Goal: Task Accomplishment & Management: Use online tool/utility

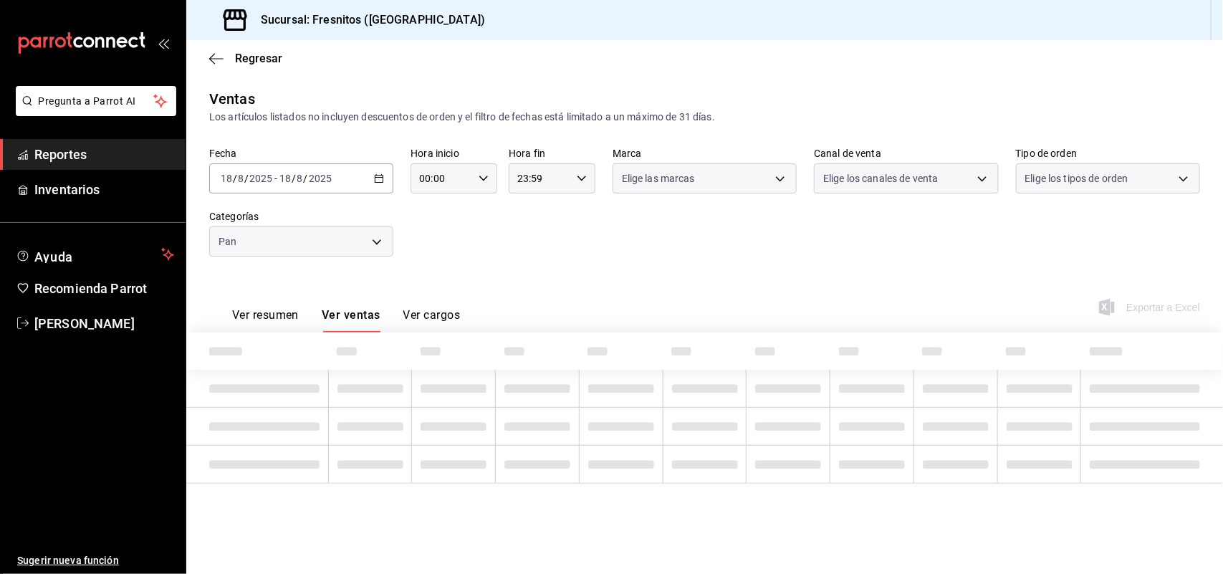
type input "71867573-ed60-4665-b377-e64b506cca6c"
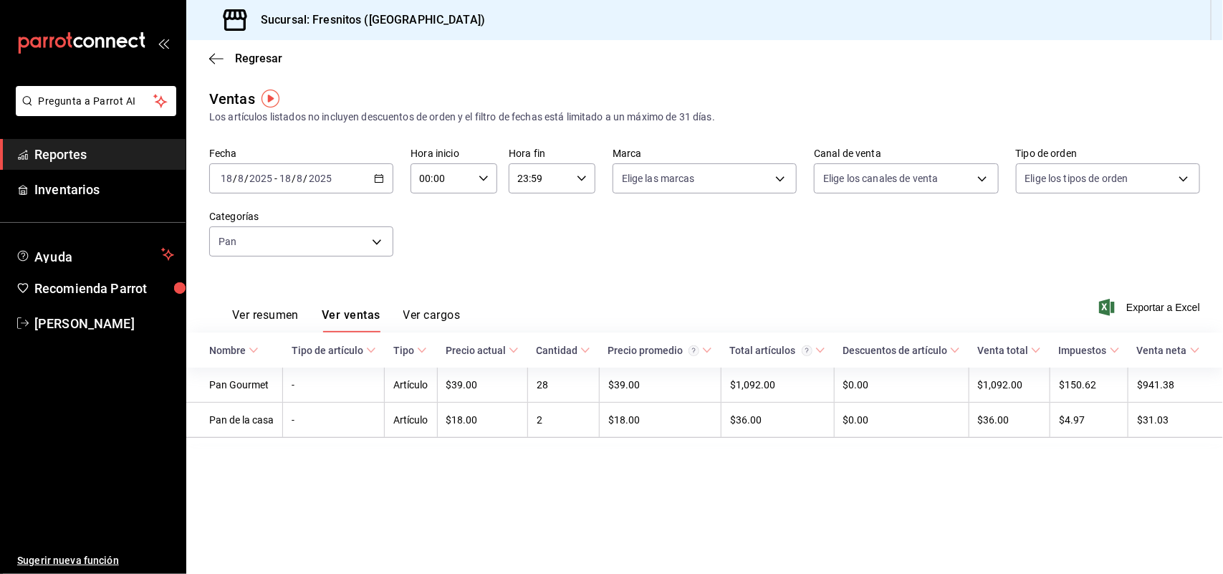
click at [80, 147] on span "Reportes" at bounding box center [104, 154] width 140 height 19
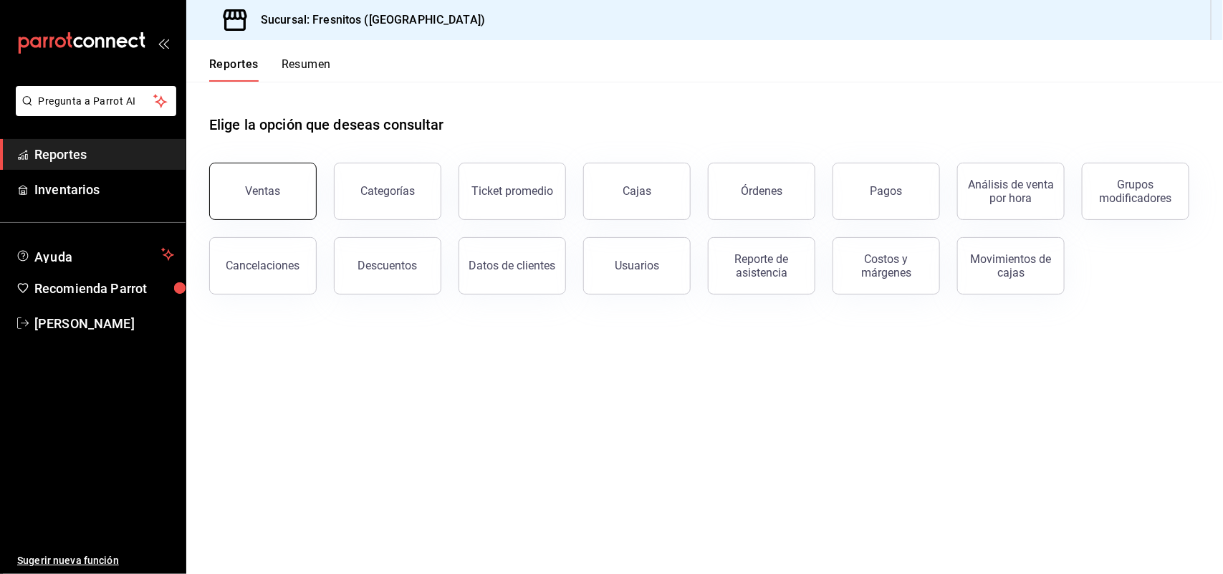
click at [234, 181] on button "Ventas" at bounding box center [262, 191] width 107 height 57
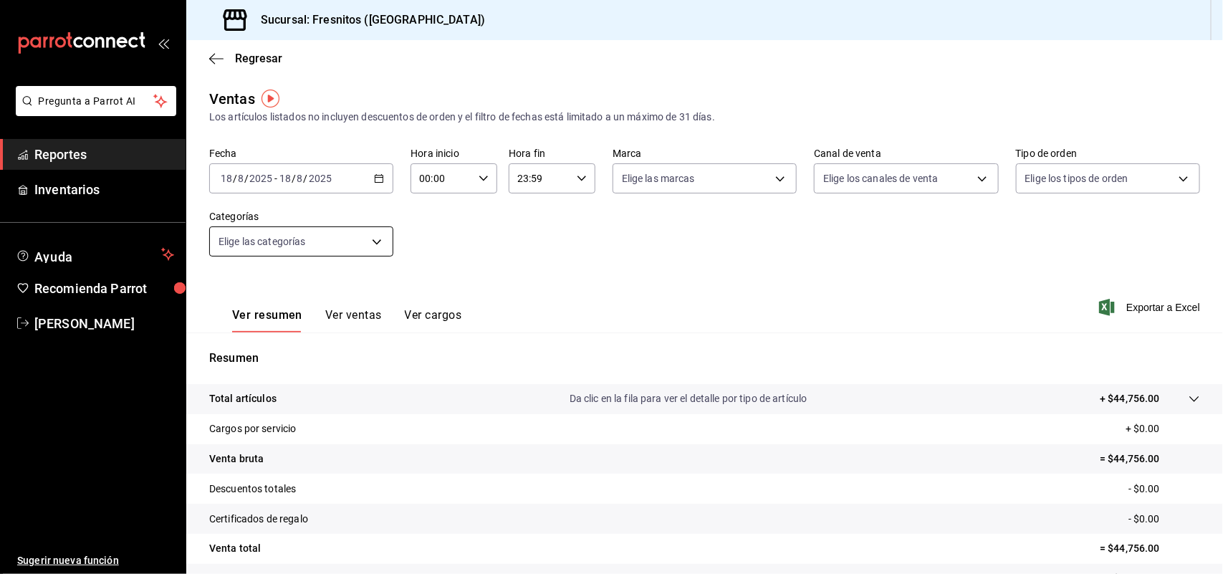
click at [376, 237] on body "Pregunta a Parrot AI Reportes Inventarios Ayuda Recomienda Parrot [PERSON_NAME]…" at bounding box center [611, 287] width 1223 height 574
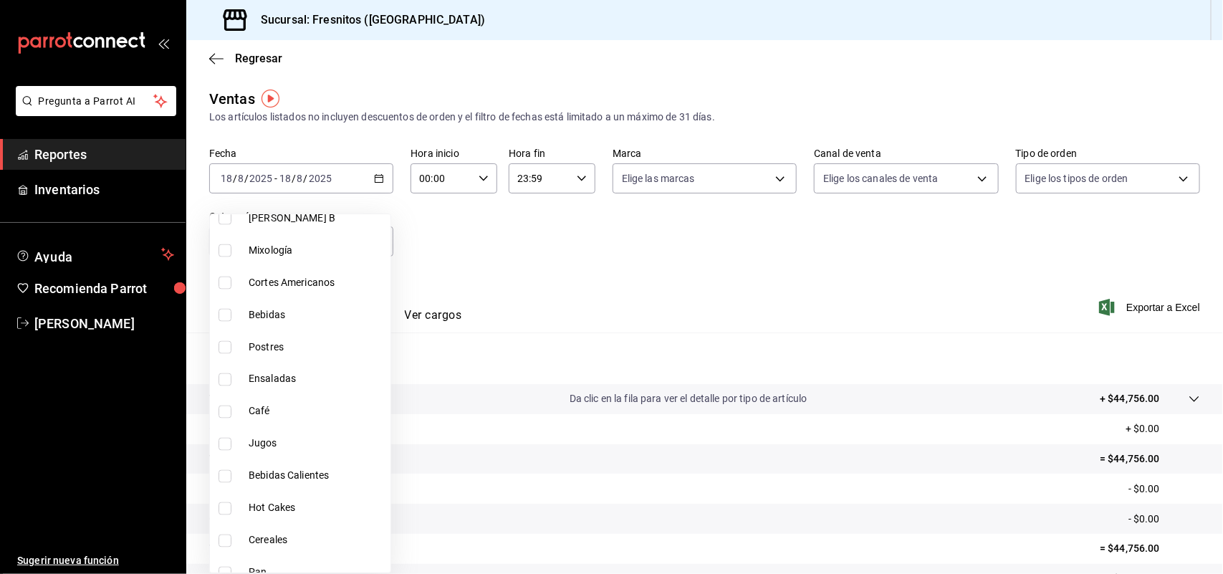
scroll to position [1074, 0]
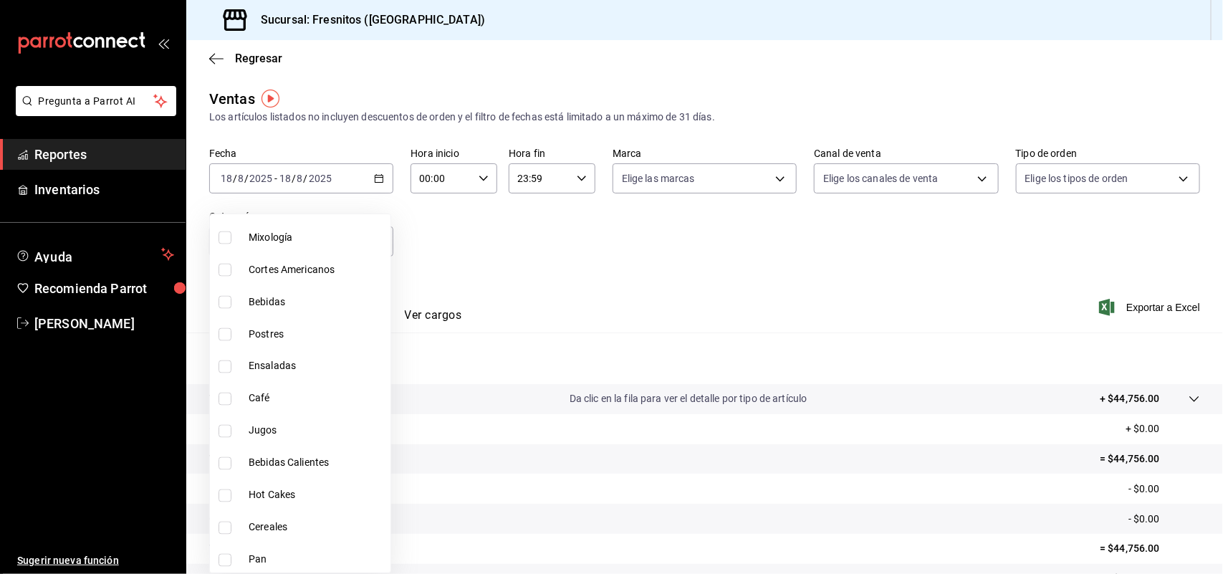
click at [226, 554] on input "checkbox" at bounding box center [224, 560] width 13 height 13
checkbox input "true"
type input "71867573-ed60-4665-b377-e64b506cca6c"
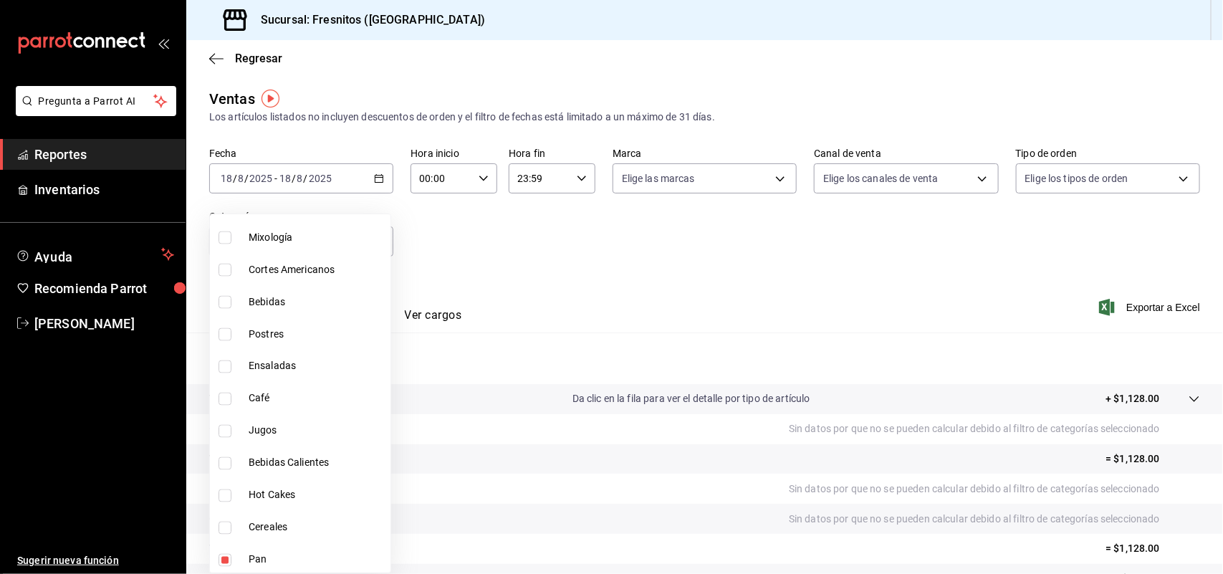
click at [464, 244] on div at bounding box center [611, 287] width 1223 height 574
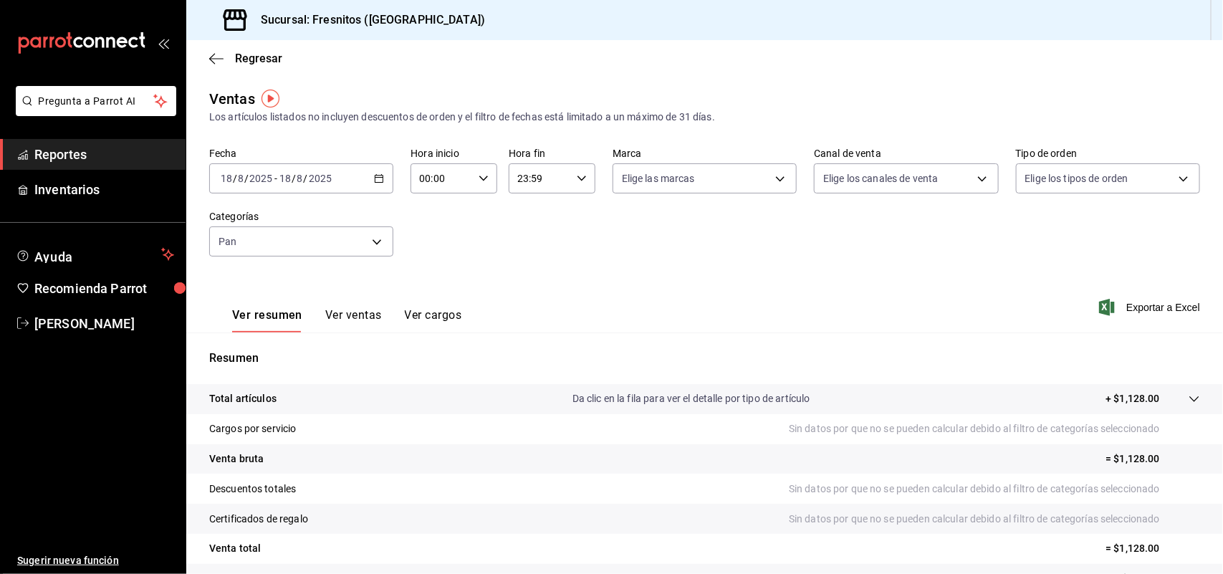
click at [342, 317] on button "Ver ventas" at bounding box center [353, 320] width 57 height 24
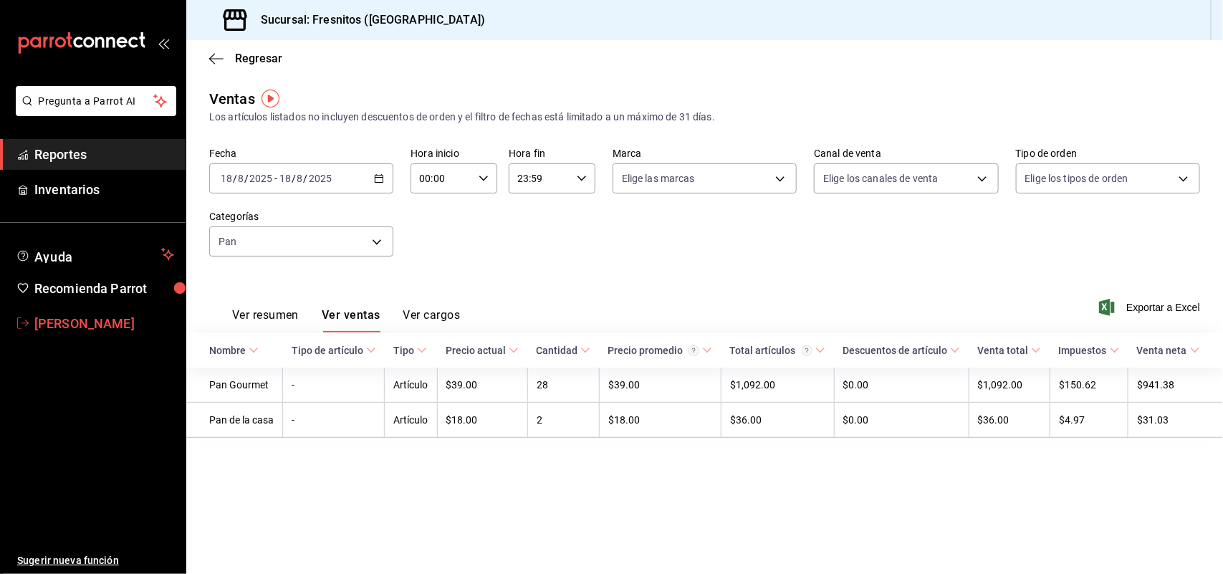
click at [87, 310] on link "[PERSON_NAME]" at bounding box center [93, 323] width 186 height 31
